Goal: Task Accomplishment & Management: Manage account settings

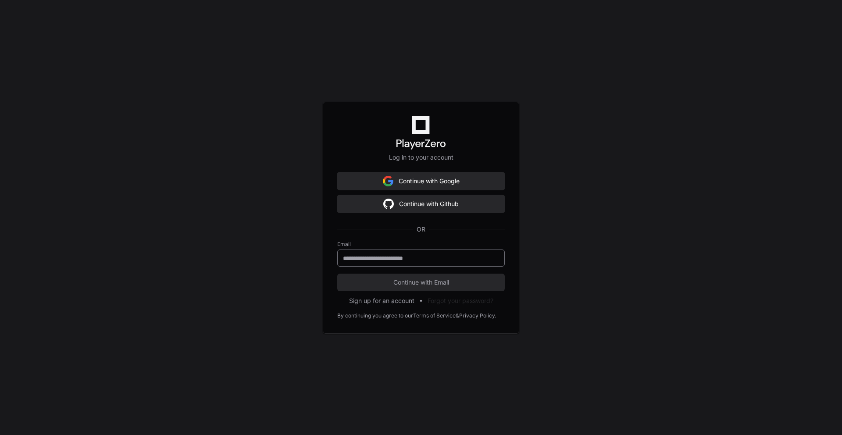
click at [444, 264] on div at bounding box center [420, 257] width 167 height 17
click at [442, 259] on input "email" at bounding box center [421, 258] width 156 height 9
type input "**********"
click at [441, 281] on span "Continue with Email" at bounding box center [420, 282] width 167 height 9
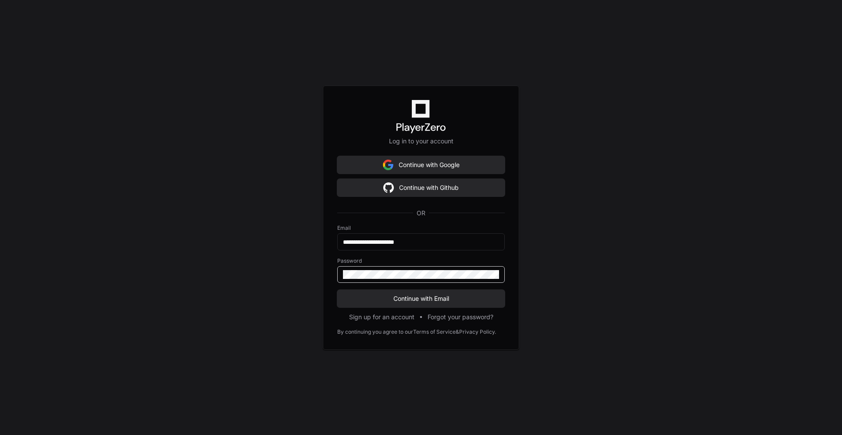
click at [337, 290] on button "Continue with Email" at bounding box center [420, 299] width 167 height 18
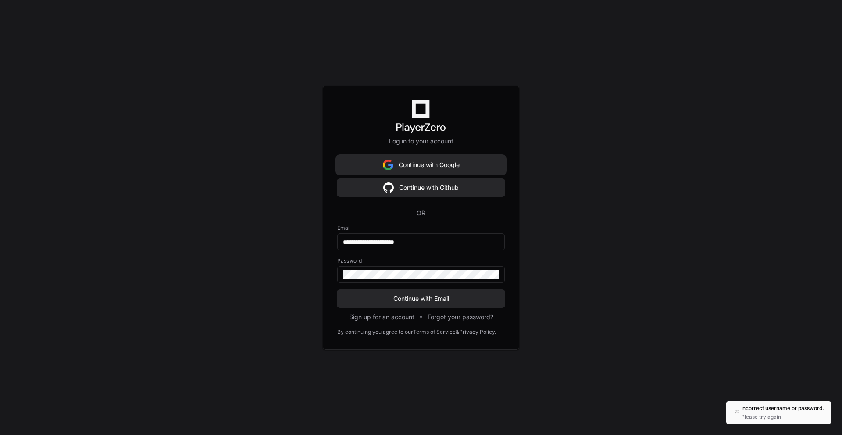
click at [424, 164] on button "Continue with Google" at bounding box center [420, 165] width 167 height 18
